Goal: Find specific page/section: Find specific page/section

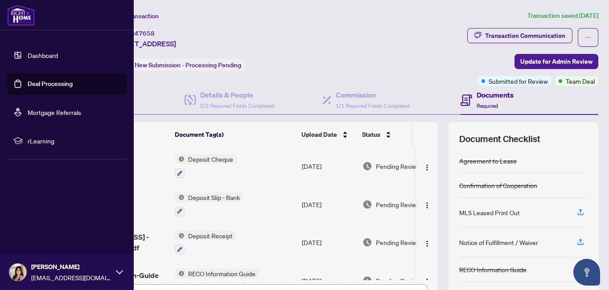
click at [28, 87] on link "Deal Processing" at bounding box center [50, 84] width 45 height 8
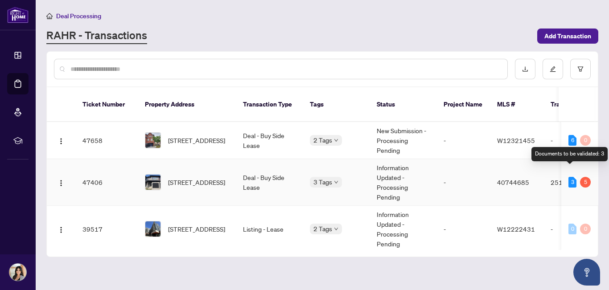
click at [570, 177] on div "3" at bounding box center [572, 182] width 8 height 11
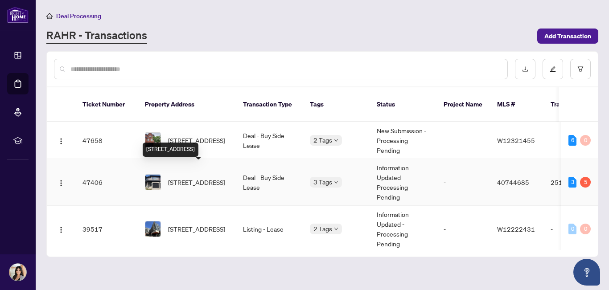
click at [212, 177] on span "[STREET_ADDRESS]" at bounding box center [196, 182] width 57 height 10
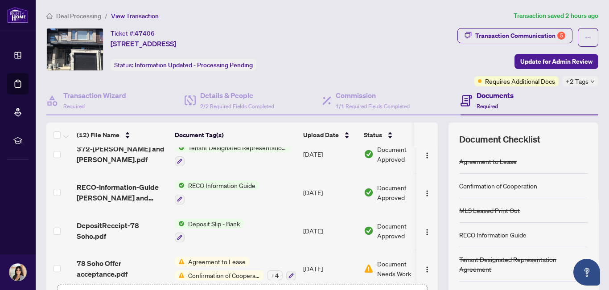
scroll to position [315, 0]
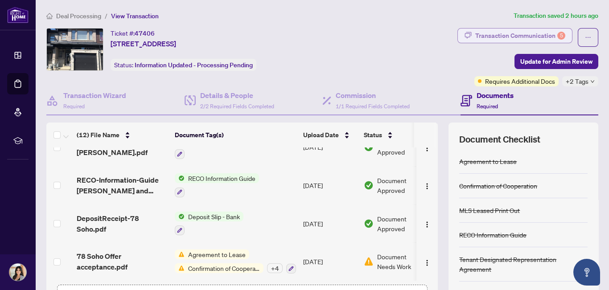
click at [508, 33] on div "Transaction Communication 5" at bounding box center [520, 36] width 90 height 14
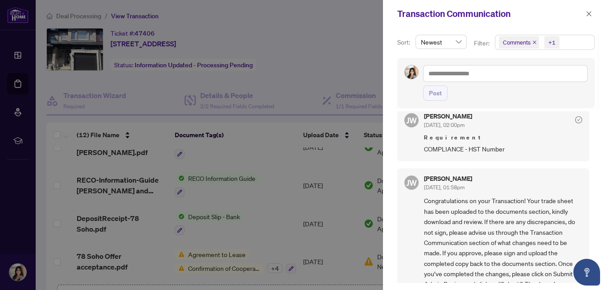
scroll to position [0, 0]
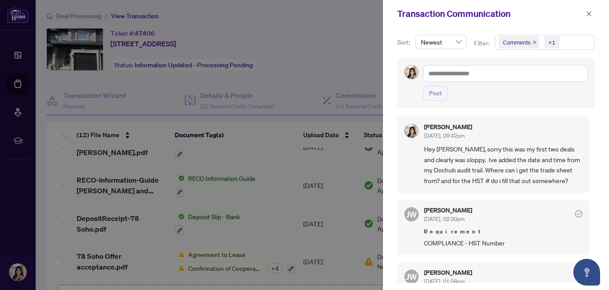
click at [321, 43] on div at bounding box center [304, 145] width 609 height 290
click at [230, 247] on div at bounding box center [304, 145] width 609 height 290
click at [283, 217] on div at bounding box center [304, 145] width 609 height 290
click at [585, 15] on button "button" at bounding box center [589, 13] width 12 height 11
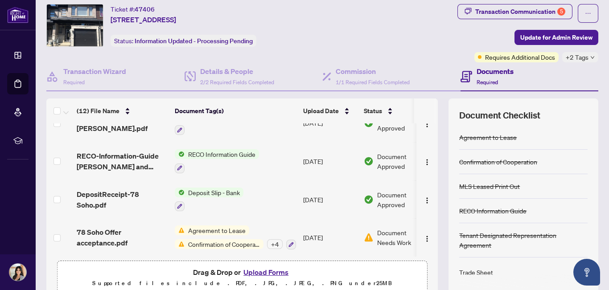
scroll to position [25, 0]
